Goal: Check status: Check status

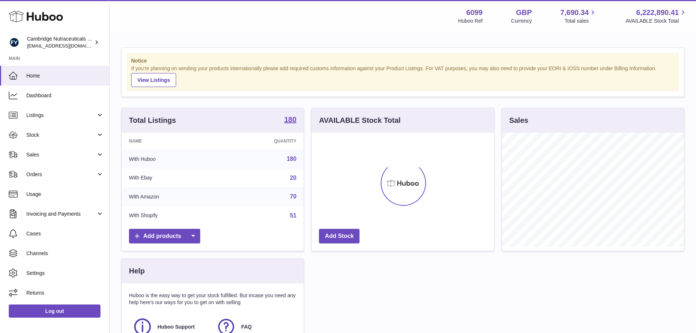
scroll to position [114, 182]
click at [55, 150] on link "Sales" at bounding box center [54, 155] width 109 height 20
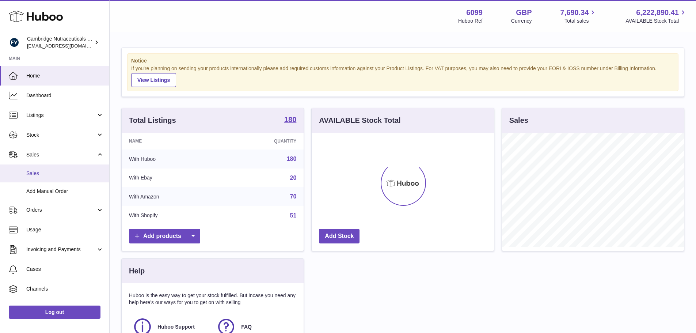
click at [39, 172] on span "Sales" at bounding box center [64, 173] width 77 height 7
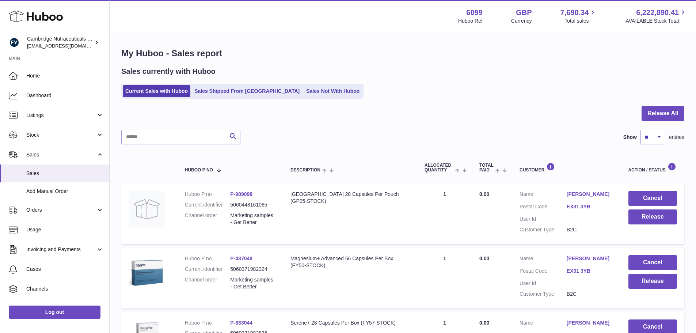
click at [204, 98] on ul "Current Sales with Huboo Sales Shipped From Huboo Sales Not With Huboo" at bounding box center [242, 91] width 242 height 15
click at [214, 88] on link "Sales Shipped From Huboo" at bounding box center [247, 91] width 110 height 12
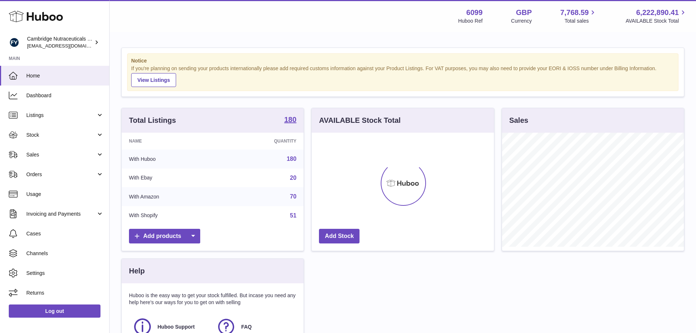
scroll to position [114, 182]
click at [51, 152] on span "Sales" at bounding box center [61, 154] width 70 height 7
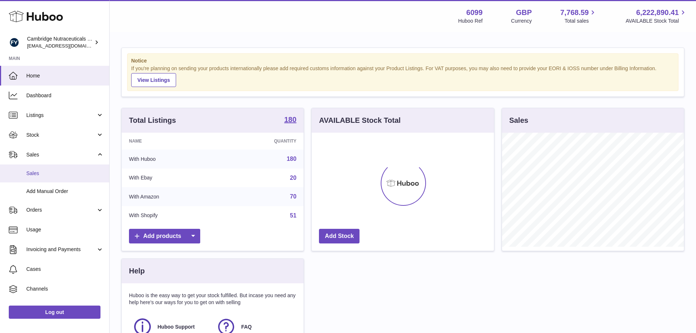
click at [68, 174] on span "Sales" at bounding box center [64, 173] width 77 height 7
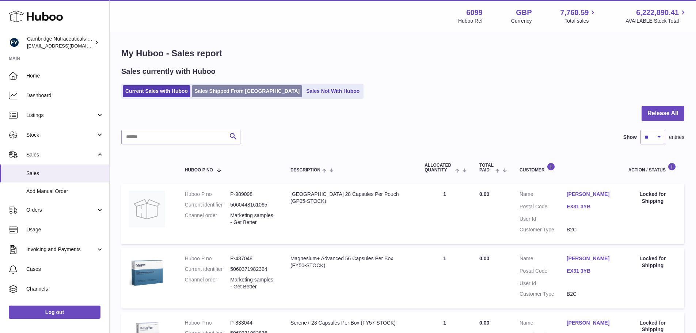
click at [249, 90] on link "Sales Shipped From [GEOGRAPHIC_DATA]" at bounding box center [247, 91] width 110 height 12
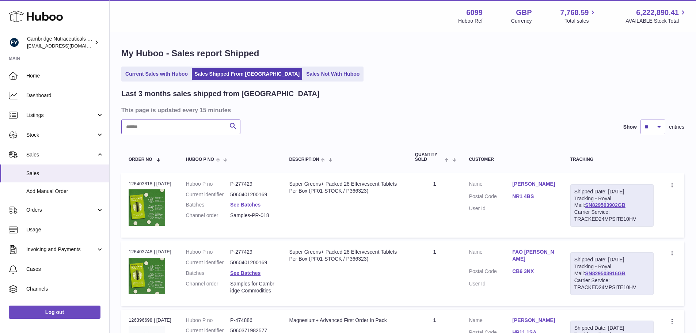
click at [166, 129] on input "text" at bounding box center [180, 126] width 119 height 15
paste input "********"
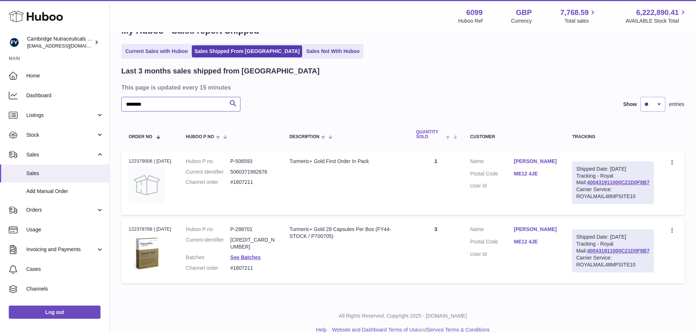
scroll to position [48, 0]
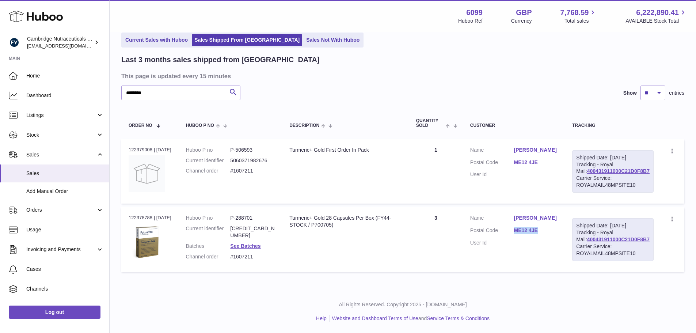
drag, startPoint x: 523, startPoint y: 228, endPoint x: 547, endPoint y: 228, distance: 24.5
click at [547, 228] on dl "Customer Name [PERSON_NAME] Postal Code ME12 4JE User Id" at bounding box center [513, 232] width 87 height 35
copy dl "ME12 4JE"
click at [595, 238] on link "400431911000C21D0F8B7" at bounding box center [618, 239] width 62 height 6
click at [134, 147] on div "Order no 122379008 | [DATE]" at bounding box center [150, 150] width 43 height 7
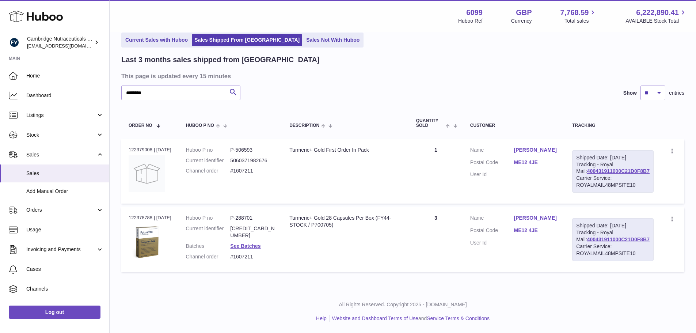
click at [134, 147] on div "Order no 122379008 | [DATE]" at bounding box center [150, 150] width 43 height 7
copy div "122379008"
click at [177, 86] on input "********" at bounding box center [180, 93] width 119 height 15
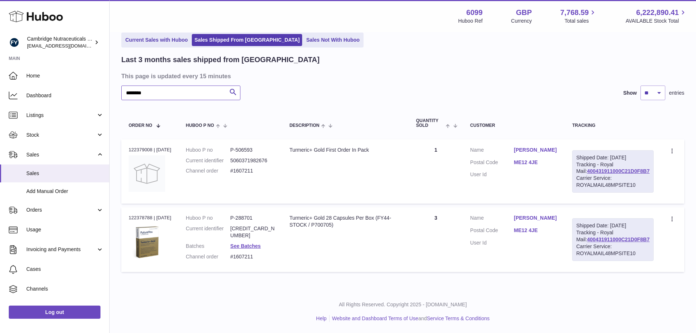
paste input "text"
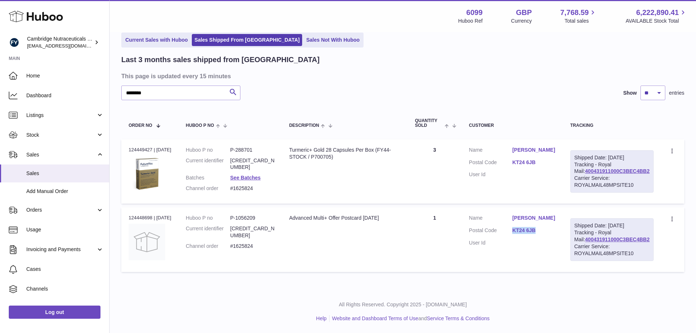
drag, startPoint x: 523, startPoint y: 228, endPoint x: 547, endPoint y: 228, distance: 24.1
click at [547, 228] on dd "KT24 6JB" at bounding box center [533, 231] width 43 height 9
copy link "KT24 6JB"
click at [611, 239] on link "400431911000C3BEC4BB2" at bounding box center [617, 239] width 65 height 6
click at [140, 147] on div "Order no 124449427 | [DATE]" at bounding box center [150, 150] width 43 height 7
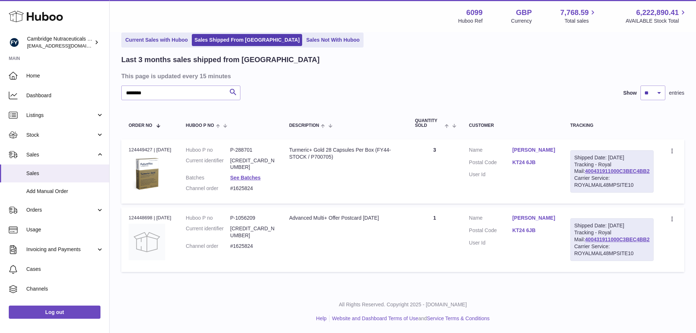
click at [140, 147] on div "Order no 124449427 | [DATE]" at bounding box center [150, 150] width 43 height 7
copy div "124449427"
click at [173, 86] on input "********" at bounding box center [180, 93] width 119 height 15
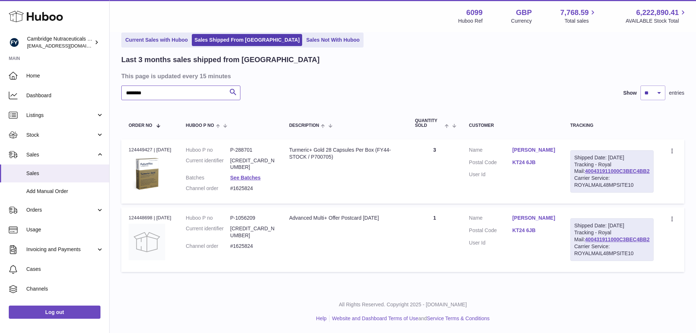
paste input "text"
type input "********"
drag, startPoint x: 521, startPoint y: 154, endPoint x: 544, endPoint y: 152, distance: 23.1
click at [544, 152] on dl "Customer Name [PERSON_NAME] Postal Code DE6 4LU User Id" at bounding box center [513, 164] width 87 height 35
copy dl "DE6 4LU"
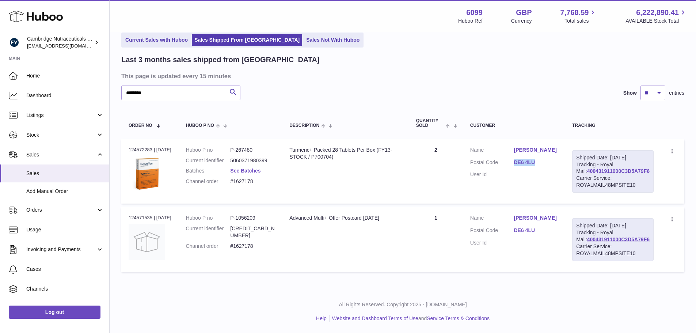
click at [598, 168] on link "400431911000C3D5A79F6" at bounding box center [618, 171] width 62 height 6
click at [144, 139] on td "Order no 124572283 | [DATE]" at bounding box center [149, 171] width 57 height 64
copy div "124572283"
